Goal: Obtain resource: Download file/media

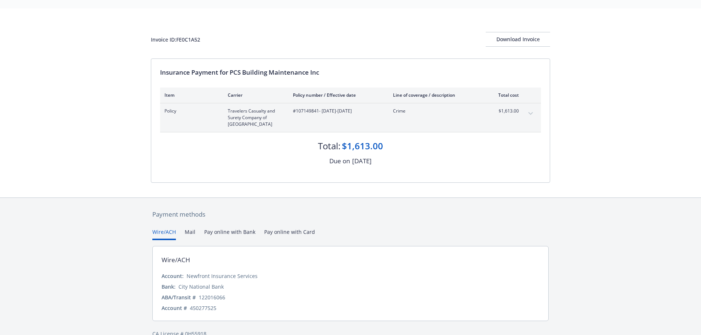
scroll to position [32, 0]
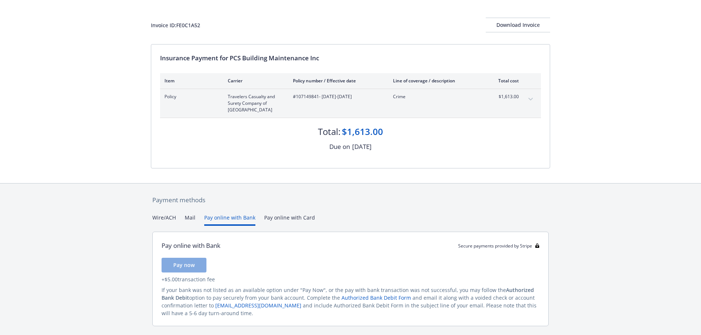
click at [214, 214] on button "Pay online with Bank" at bounding box center [229, 220] width 51 height 12
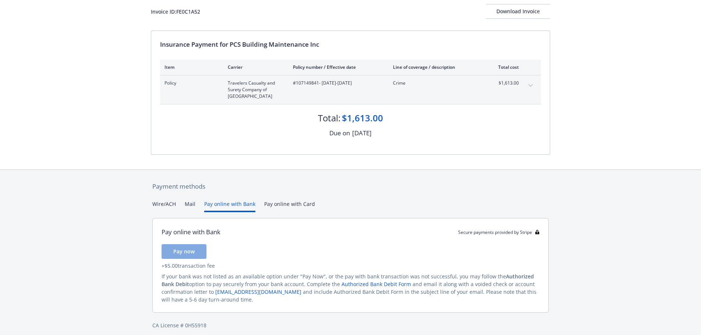
scroll to position [52, 0]
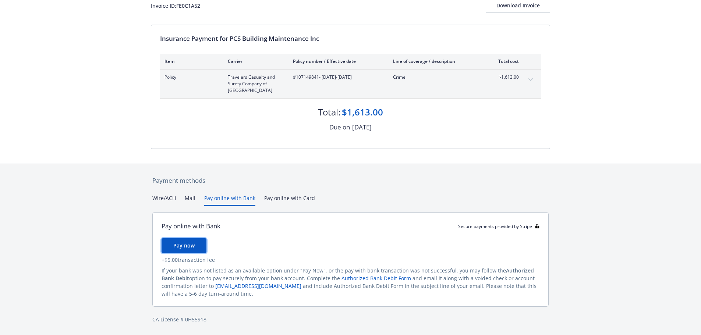
click at [178, 246] on span "Pay now" at bounding box center [183, 245] width 21 height 7
click at [191, 196] on button "Mail" at bounding box center [190, 200] width 11 height 12
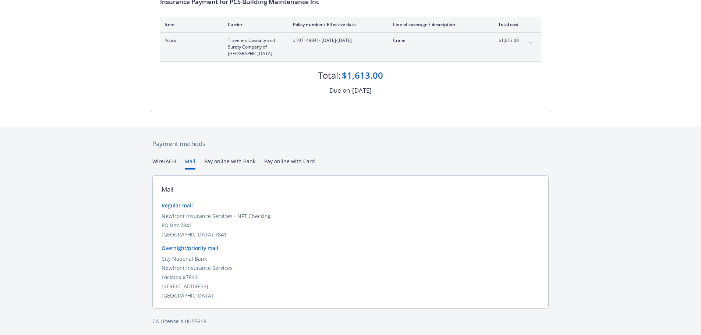
scroll to position [18, 0]
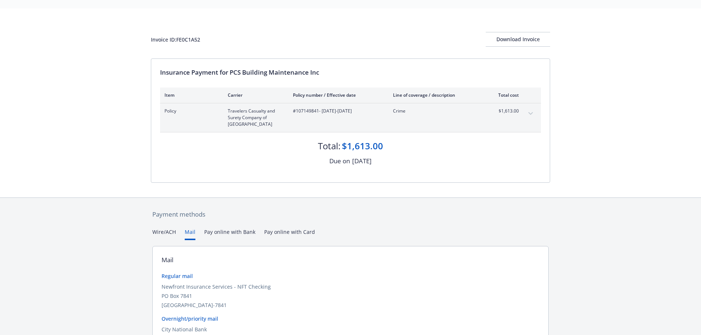
click at [282, 161] on div "Secure payments provided by Stripe Invoice ID: FE0C1A52 Download Invoice Insura…" at bounding box center [350, 194] width 701 height 425
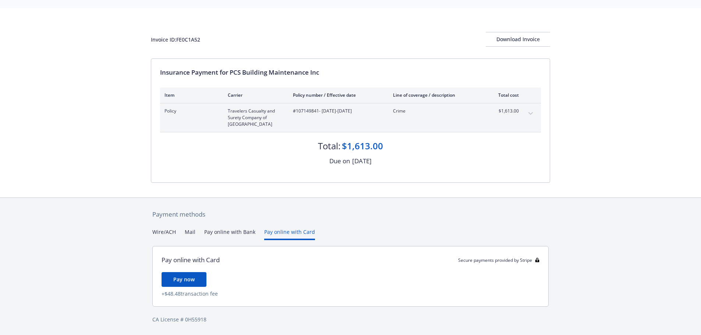
click at [222, 234] on button "Pay online with Bank" at bounding box center [229, 234] width 51 height 12
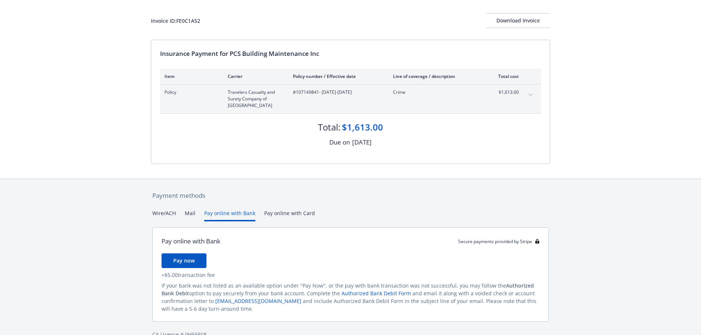
scroll to position [52, 0]
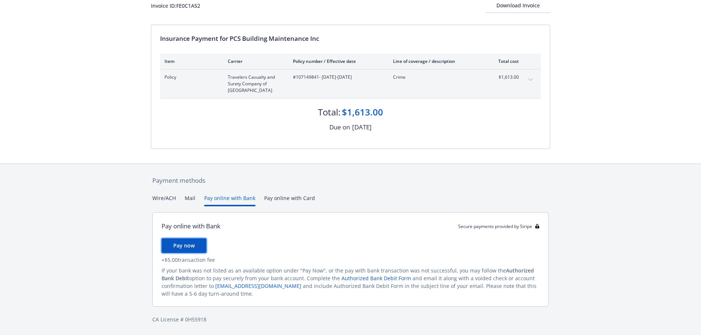
click at [192, 245] on span "Pay now" at bounding box center [183, 245] width 21 height 7
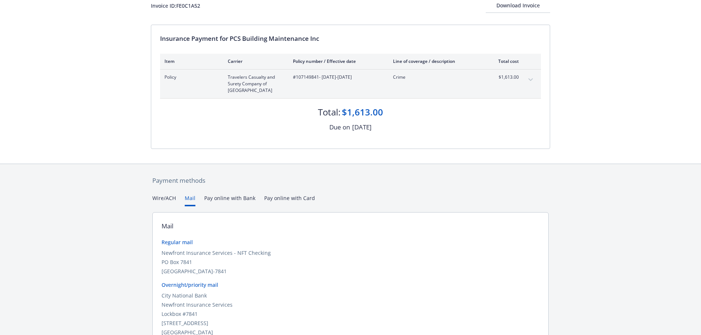
click at [187, 197] on button "Mail" at bounding box center [190, 200] width 11 height 12
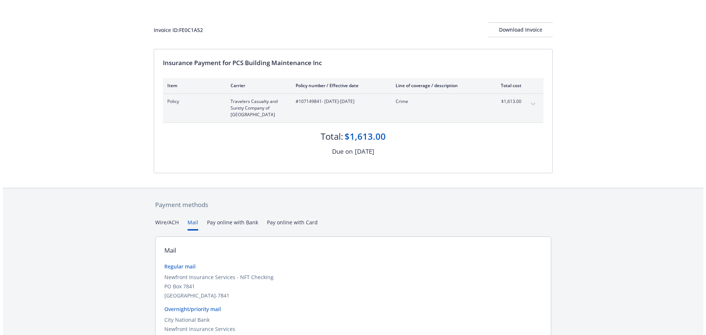
scroll to position [0, 0]
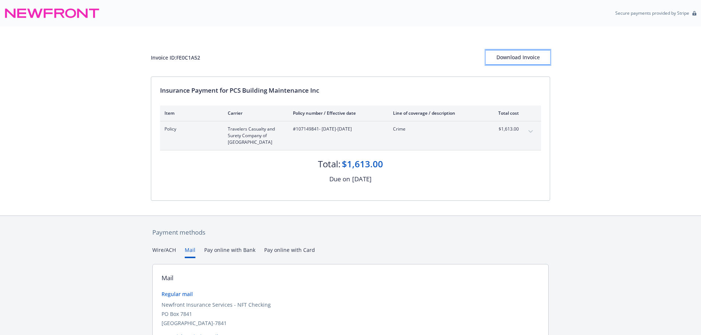
click at [505, 57] on div "Download Invoice" at bounding box center [517, 57] width 64 height 14
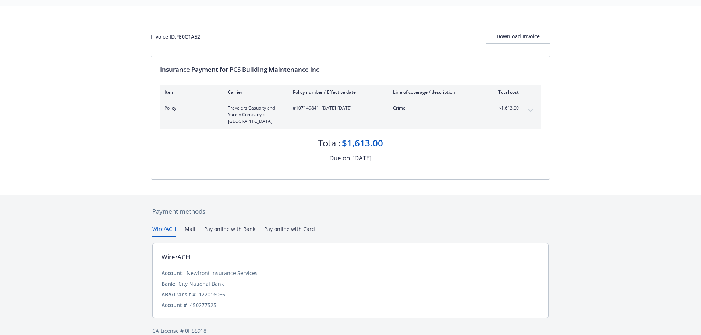
scroll to position [32, 0]
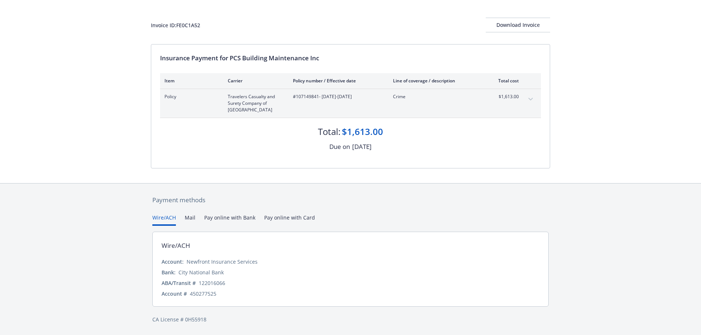
click at [188, 215] on button "Mail" at bounding box center [190, 220] width 11 height 12
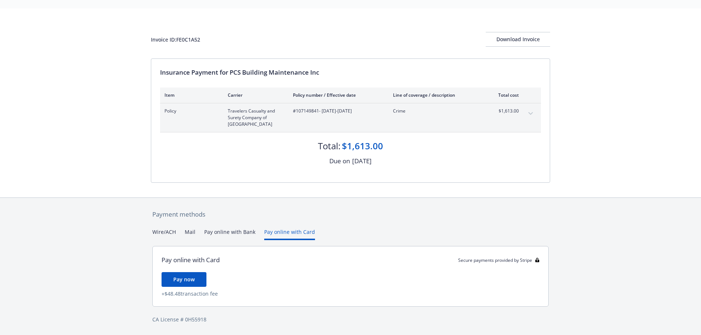
scroll to position [18, 0]
click at [278, 178] on div "Secure payments provided by Stripe Invoice ID: FE0C1A52 Download Invoice Insura…" at bounding box center [350, 158] width 701 height 353
click at [191, 278] on span "Pay now" at bounding box center [183, 279] width 21 height 7
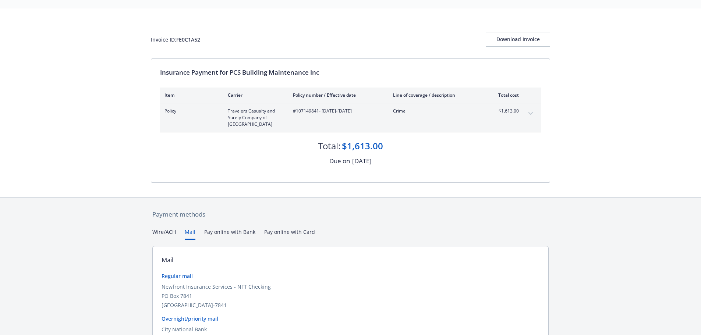
click at [189, 230] on button "Mail" at bounding box center [190, 234] width 11 height 12
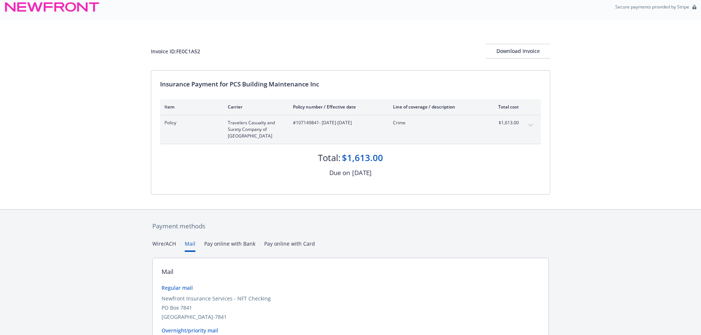
scroll to position [0, 0]
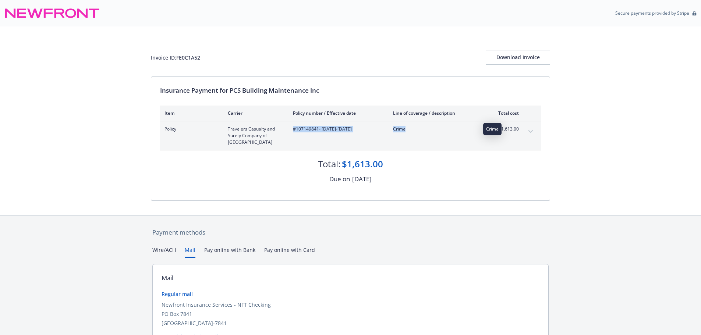
drag, startPoint x: 290, startPoint y: 129, endPoint x: 405, endPoint y: 131, distance: 115.1
click at [405, 131] on div "Policy Travelers Casualty and Surety Company of America #107149841 - 09/11/2025…" at bounding box center [341, 136] width 354 height 20
copy div "#107149841 - 09/11/2025-02/27/2027 Crime"
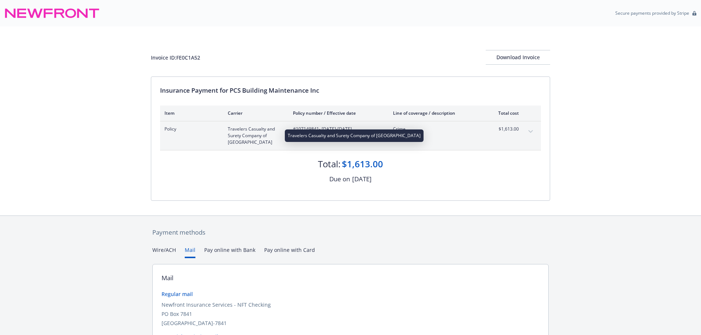
click at [258, 145] on span "Travelers Casualty and Surety Company of [GEOGRAPHIC_DATA]" at bounding box center [254, 136] width 53 height 20
click at [253, 184] on div "Due on September 11, 2025" at bounding box center [350, 179] width 381 height 10
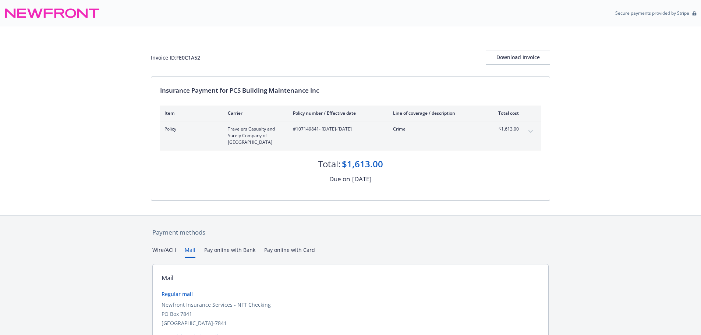
drag, startPoint x: 371, startPoint y: 130, endPoint x: 295, endPoint y: 135, distance: 76.6
click at [295, 135] on div "#107149841 - 09/11/2025-02/27/2027" at bounding box center [337, 136] width 88 height 20
click at [414, 131] on span "Crime" at bounding box center [436, 129] width 86 height 7
drag, startPoint x: 409, startPoint y: 131, endPoint x: 393, endPoint y: 132, distance: 16.6
click at [393, 132] on div "Crime" at bounding box center [436, 136] width 86 height 20
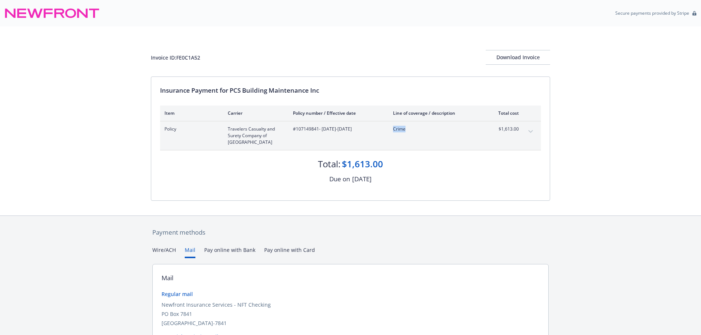
copy span "Crime"
drag, startPoint x: 373, startPoint y: 126, endPoint x: 293, endPoint y: 129, distance: 79.5
click at [293, 129] on span "#107149841 - 09/11/2025-02/27/2027" at bounding box center [337, 129] width 88 height 7
copy span "#107149841 - 09/11/2025-02/27/2027"
drag, startPoint x: 524, startPoint y: 58, endPoint x: 541, endPoint y: 290, distance: 232.7
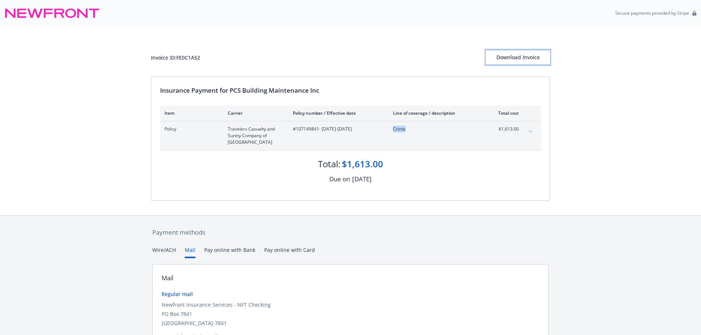
click at [524, 58] on div "Download Invoice" at bounding box center [517, 57] width 64 height 14
